Goal: Task Accomplishment & Management: Use online tool/utility

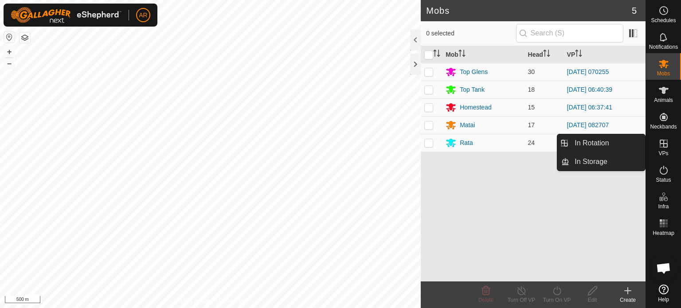
click at [663, 146] on icon at bounding box center [664, 143] width 11 height 11
click at [611, 144] on link "In Rotation" at bounding box center [608, 143] width 76 height 18
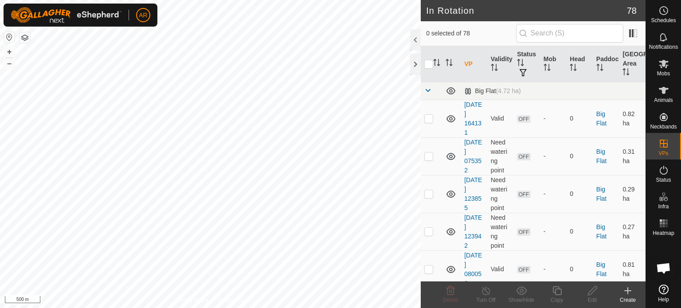
click at [628, 289] on icon at bounding box center [628, 291] width 0 height 6
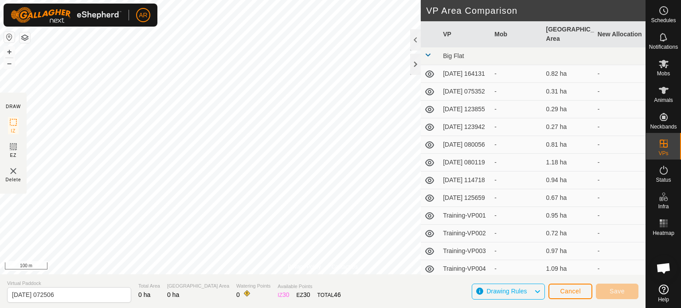
click at [319, 276] on div "Privacy Policy Contact Us WP 29 Type: trough Capacity: 100L Water Level: 100% D…" at bounding box center [323, 154] width 646 height 308
click at [302, 290] on div "Privacy Policy Contact Us WP 29 Type: trough Capacity: 100L Water Level: 100% D…" at bounding box center [323, 154] width 646 height 308
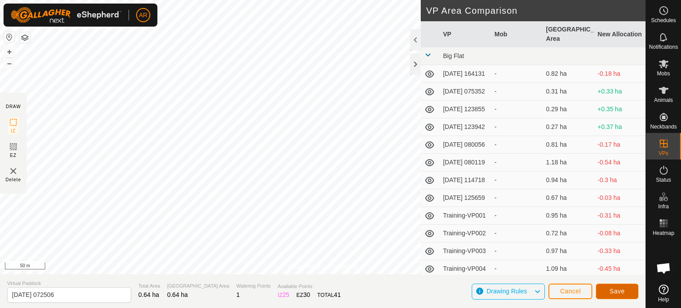
click at [612, 292] on span "Save" at bounding box center [617, 291] width 15 height 7
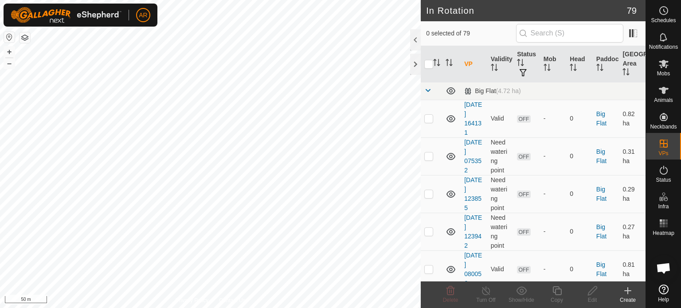
click at [628, 291] on icon at bounding box center [628, 291] width 0 height 6
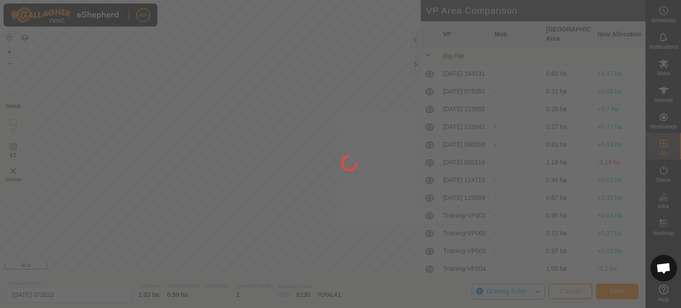
click at [216, 126] on div "AR Schedules Notifications Mobs Animals Neckbands VPs Status Infra Heatmap Help…" at bounding box center [340, 154] width 681 height 308
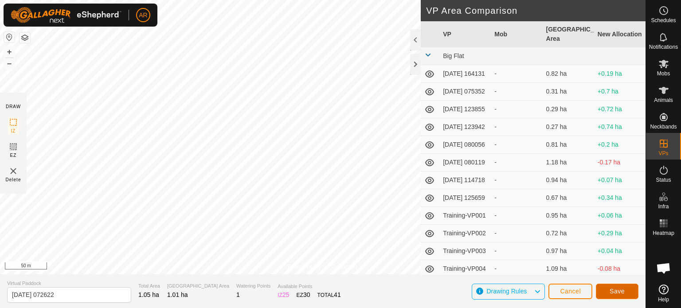
click at [608, 292] on button "Save" at bounding box center [617, 292] width 43 height 16
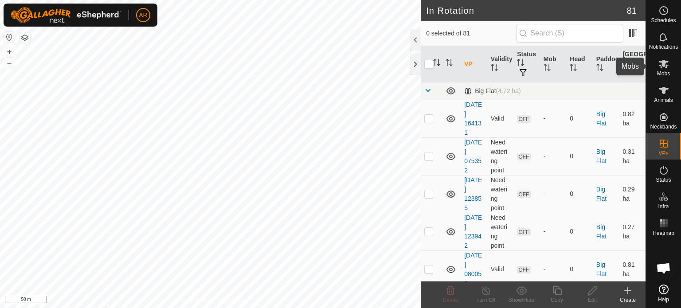
click at [664, 70] on es-mob-svg-icon at bounding box center [664, 64] width 16 height 14
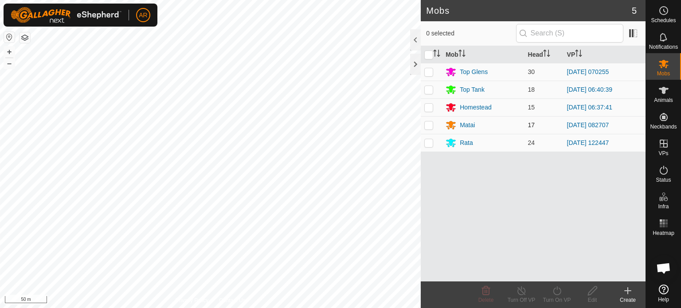
click at [430, 126] on p-checkbox at bounding box center [428, 125] width 9 height 7
checkbox input "true"
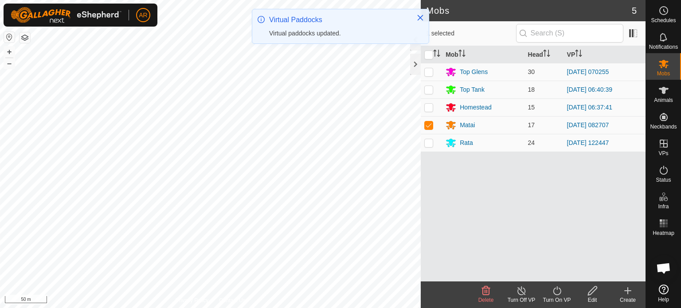
click at [557, 294] on icon at bounding box center [557, 291] width 11 height 11
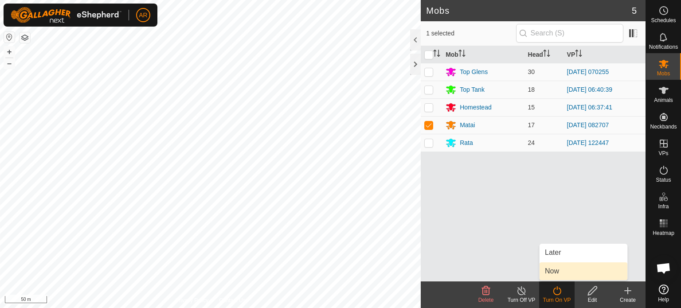
click at [551, 276] on link "Now" at bounding box center [584, 272] width 88 height 18
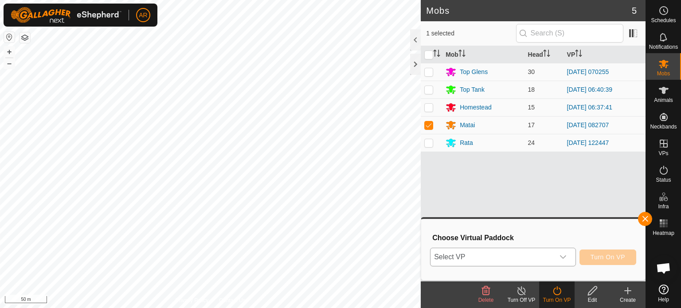
click at [562, 258] on icon "dropdown trigger" at bounding box center [563, 257] width 6 height 4
click at [460, 258] on span "Select VP" at bounding box center [493, 257] width 124 height 18
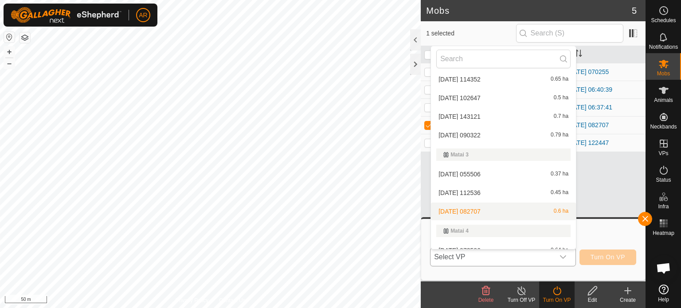
scroll to position [1119, 0]
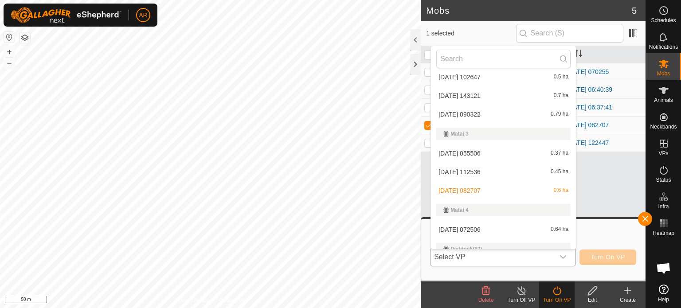
click at [459, 231] on li "[DATE] 072506 0.64 ha" at bounding box center [503, 230] width 145 height 18
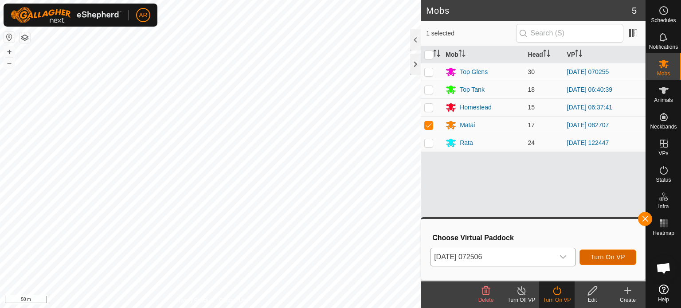
click at [598, 258] on span "Turn On VP" at bounding box center [608, 257] width 35 height 7
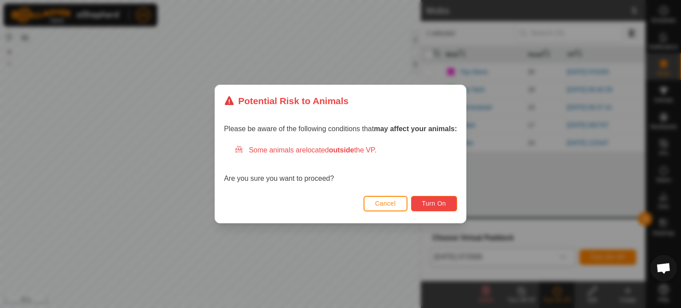
click at [438, 203] on span "Turn On" at bounding box center [434, 203] width 24 height 7
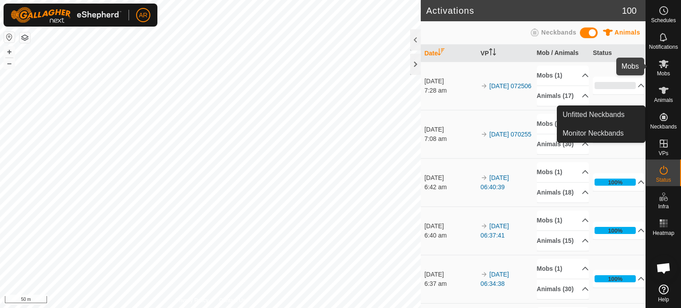
click at [664, 65] on icon at bounding box center [664, 64] width 10 height 8
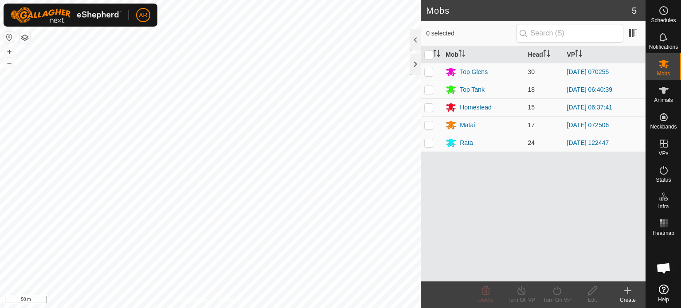
click at [430, 143] on p-checkbox at bounding box center [428, 142] width 9 height 7
checkbox input "true"
click at [557, 292] on icon at bounding box center [557, 291] width 11 height 11
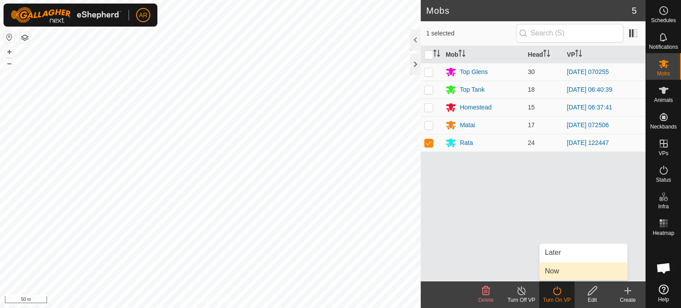
click at [555, 278] on link "Now" at bounding box center [584, 272] width 88 height 18
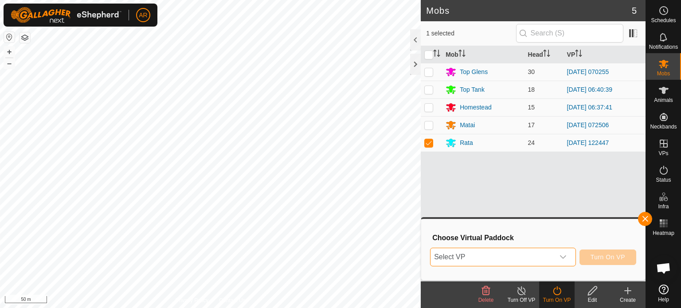
click at [516, 261] on span "Select VP" at bounding box center [493, 257] width 124 height 18
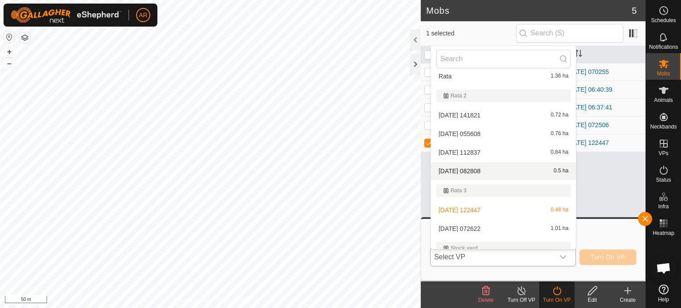
scroll to position [1562, 0]
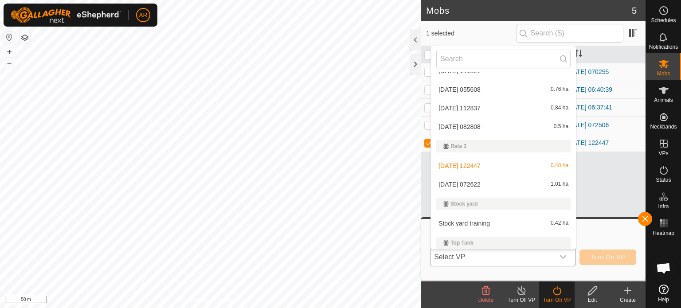
click at [479, 185] on li "[DATE] 072622 1.01 ha" at bounding box center [503, 185] width 145 height 18
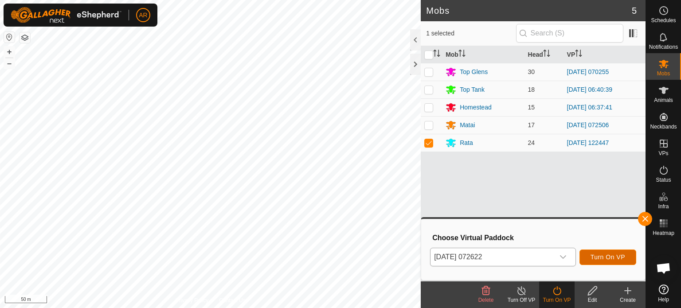
click at [594, 257] on span "Turn On VP" at bounding box center [608, 257] width 35 height 7
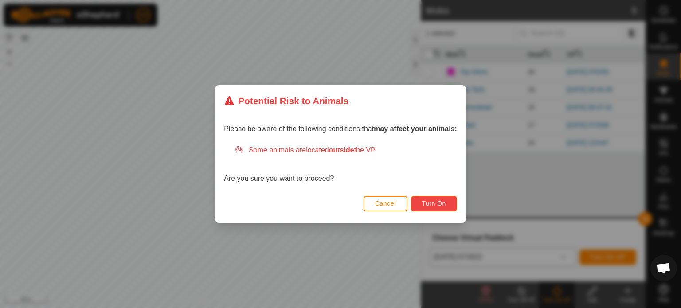
click at [432, 207] on span "Turn On" at bounding box center [434, 203] width 24 height 7
